Goal: Task Accomplishment & Management: Complete application form

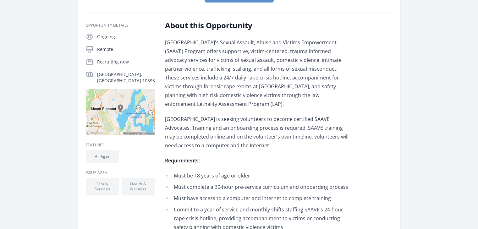
scroll to position [110, 0]
click at [120, 102] on img at bounding box center [120, 112] width 69 height 46
click at [106, 103] on img at bounding box center [120, 112] width 69 height 46
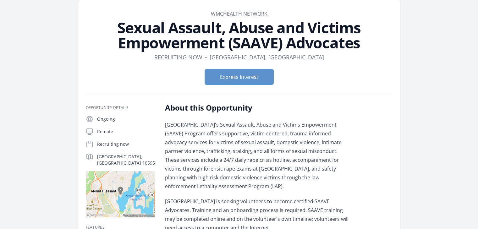
scroll to position [0, 0]
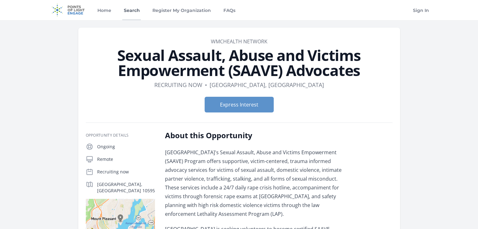
click at [130, 13] on link "Search" at bounding box center [131, 10] width 19 height 20
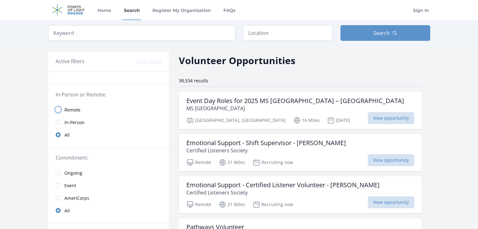
click at [60, 109] on input "radio" at bounding box center [58, 109] width 5 height 5
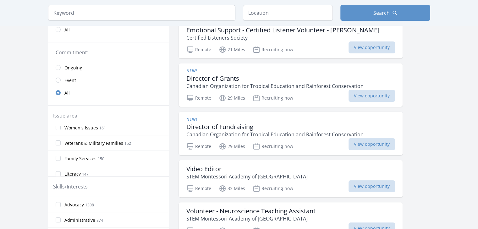
scroll to position [189, 0]
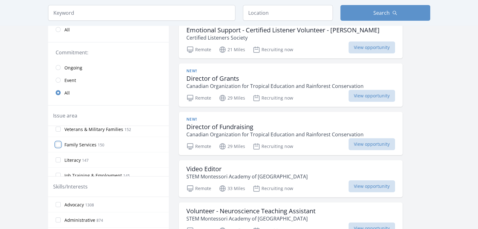
click at [58, 142] on input "Family Services 150" at bounding box center [58, 144] width 5 height 5
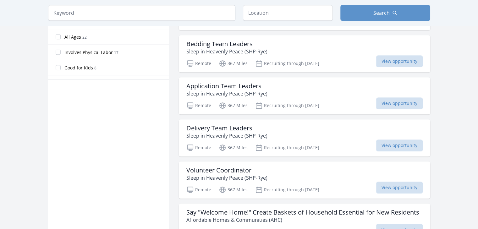
scroll to position [353, 0]
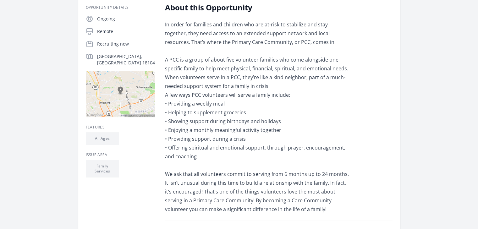
scroll to position [113, 0]
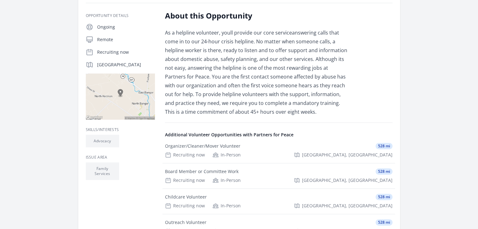
scroll to position [104, 0]
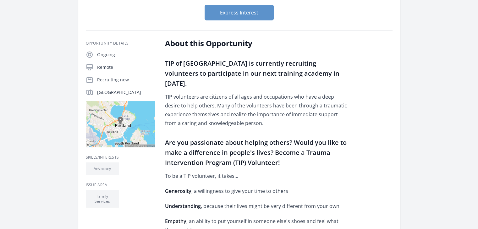
scroll to position [83, 0]
